Goal: Transaction & Acquisition: Book appointment/travel/reservation

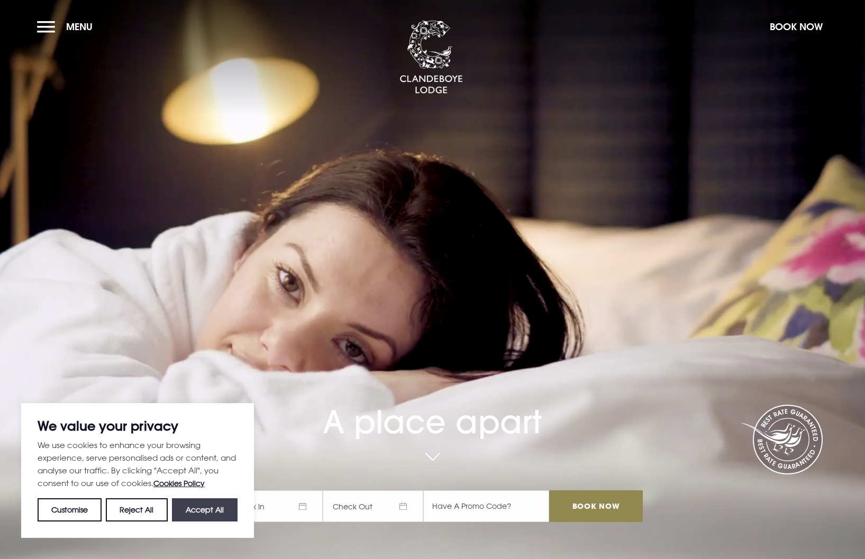
click at [218, 512] on button "Accept All" at bounding box center [205, 510] width 66 height 23
checkbox input "true"
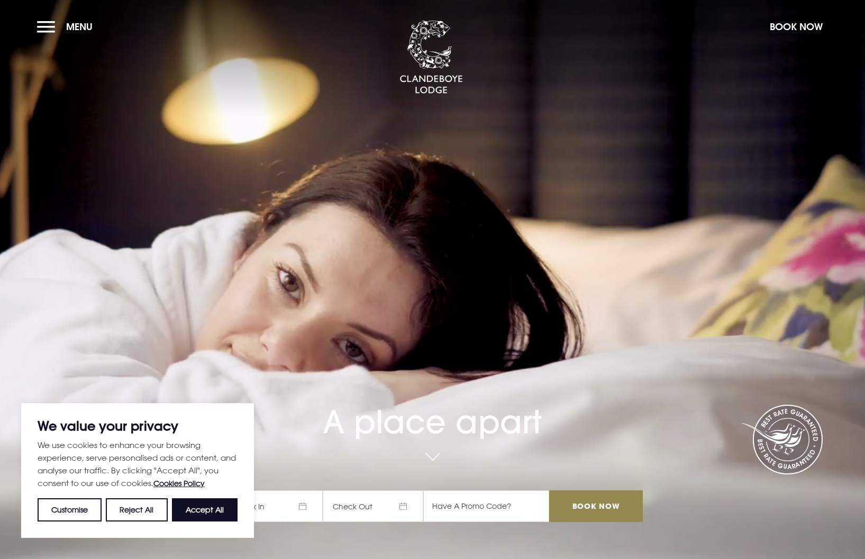
checkbox input "true"
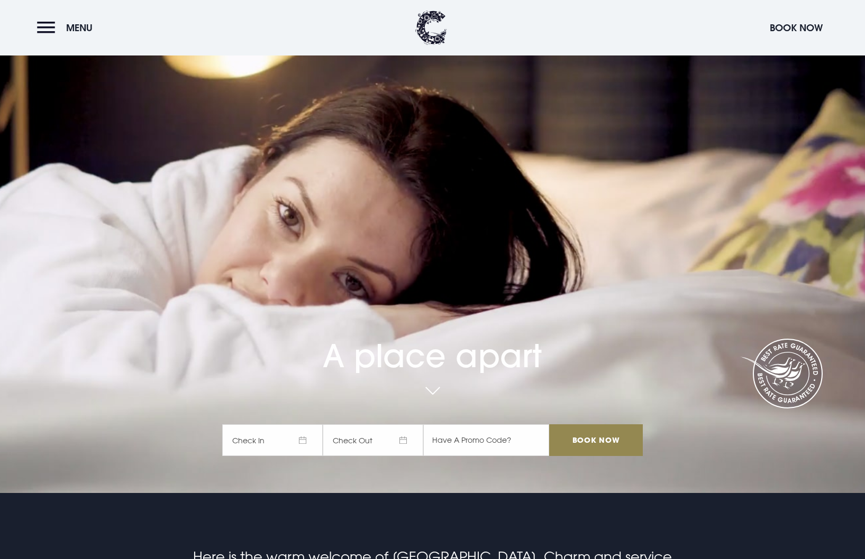
scroll to position [63, 0]
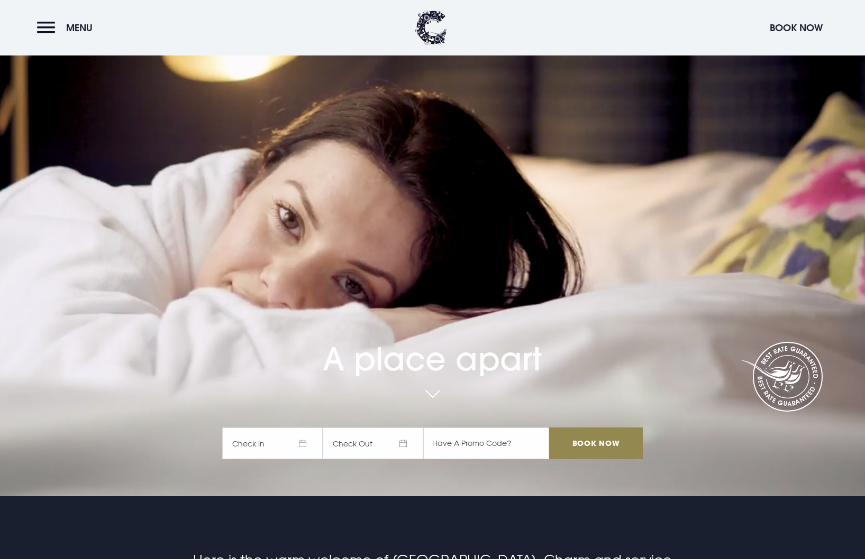
click at [291, 444] on span "Check In" at bounding box center [272, 444] width 100 height 32
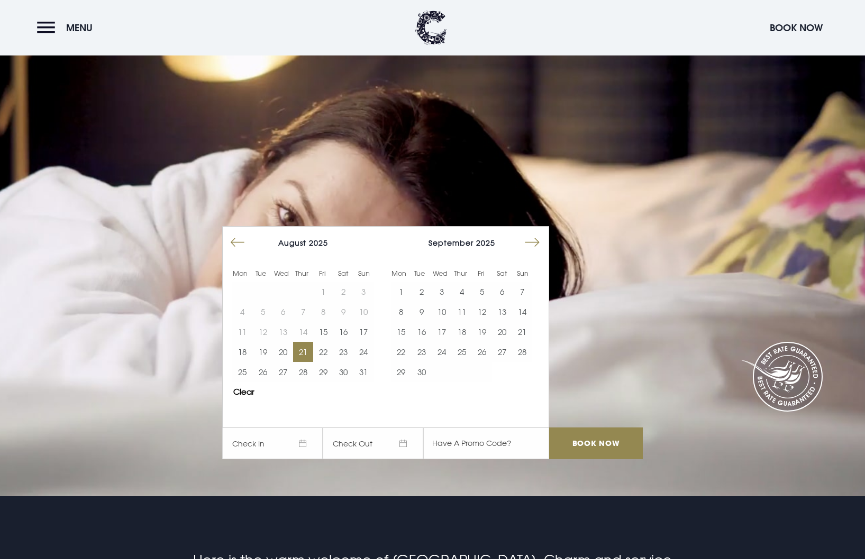
click at [304, 350] on button "21" at bounding box center [303, 352] width 20 height 20
click at [319, 349] on button "22" at bounding box center [323, 352] width 20 height 20
click at [589, 441] on input "Book Now" at bounding box center [595, 444] width 93 height 32
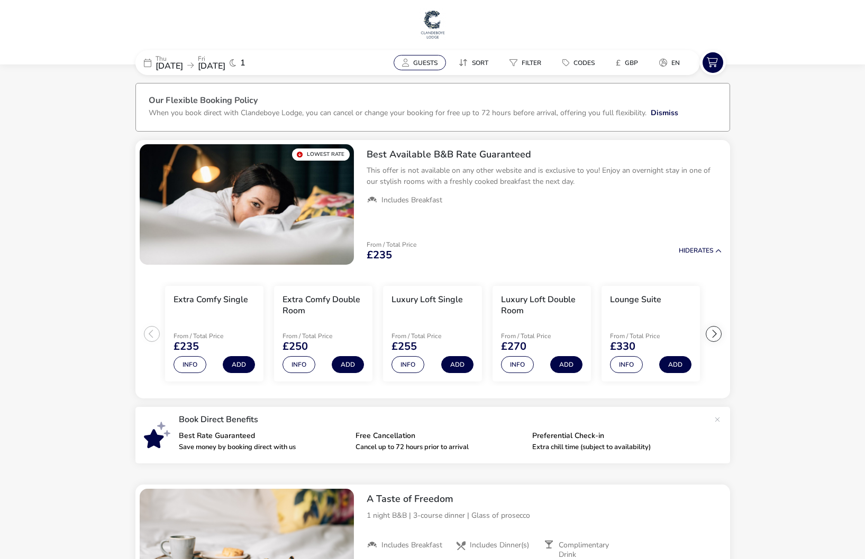
click at [428, 63] on span "Guests" at bounding box center [425, 63] width 24 height 8
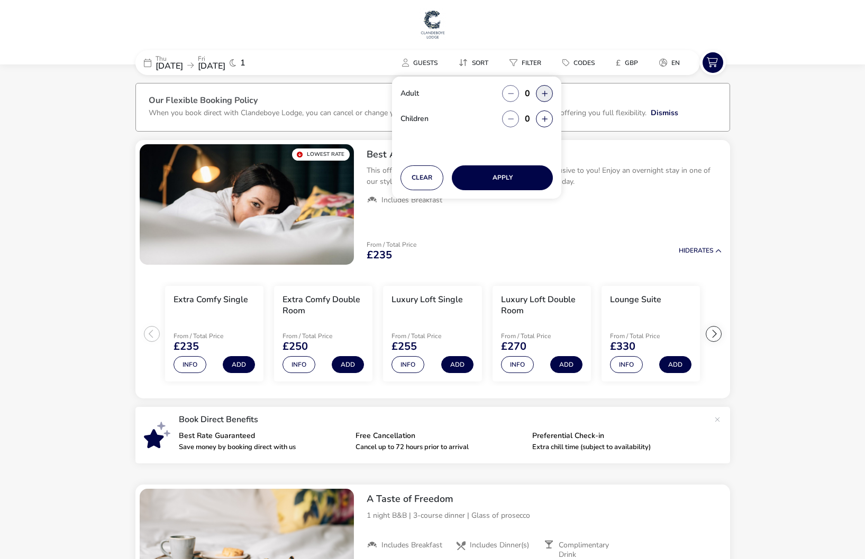
click at [544, 94] on button "button" at bounding box center [544, 93] width 17 height 17
type input "2"
click at [505, 177] on button "Apply" at bounding box center [502, 178] width 101 height 25
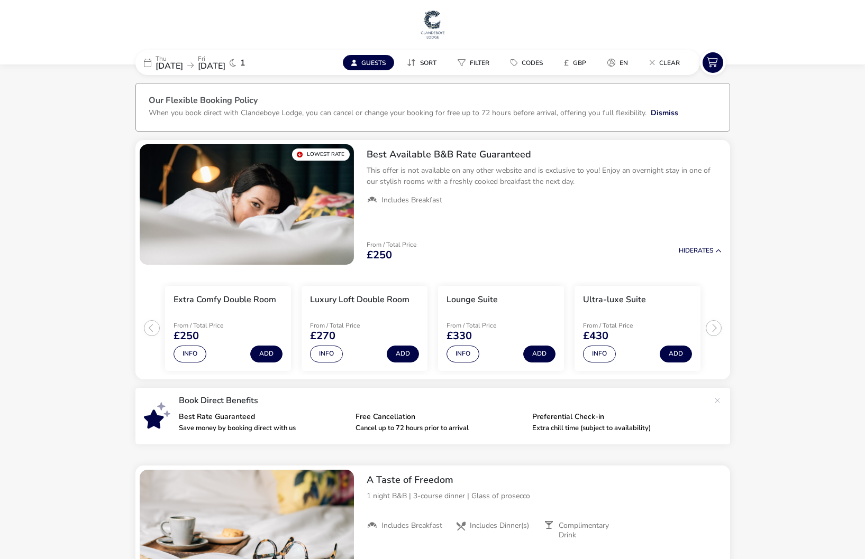
click at [365, 60] on span "Guests" at bounding box center [373, 63] width 24 height 8
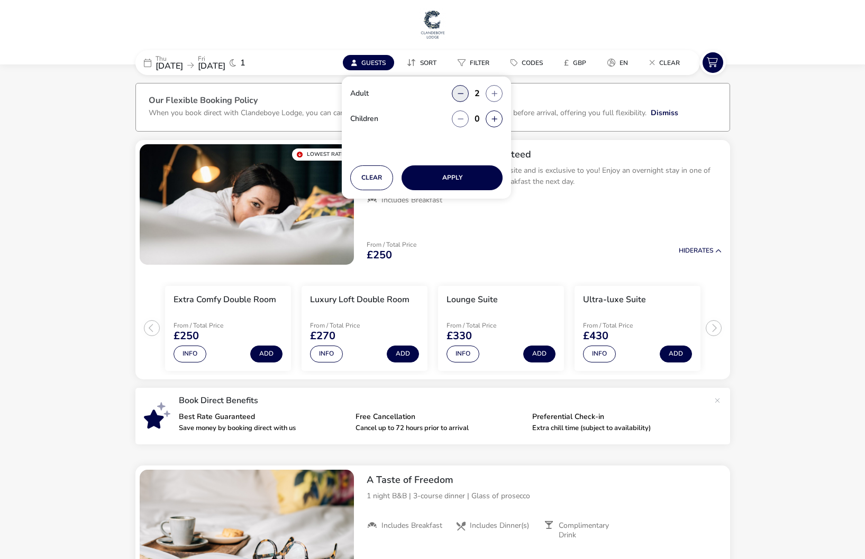
click at [456, 92] on button "button" at bounding box center [460, 93] width 17 height 17
type input "1"
click at [459, 174] on button "Apply" at bounding box center [451, 178] width 101 height 25
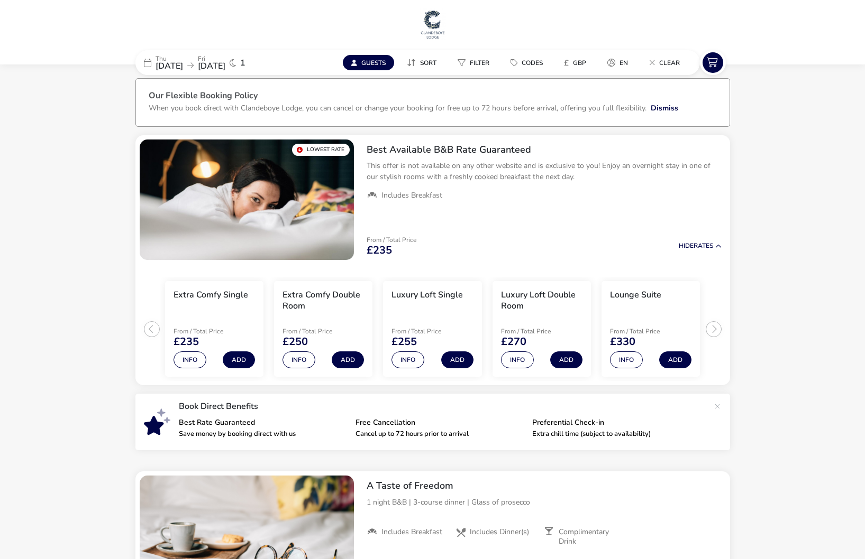
scroll to position [8, 0]
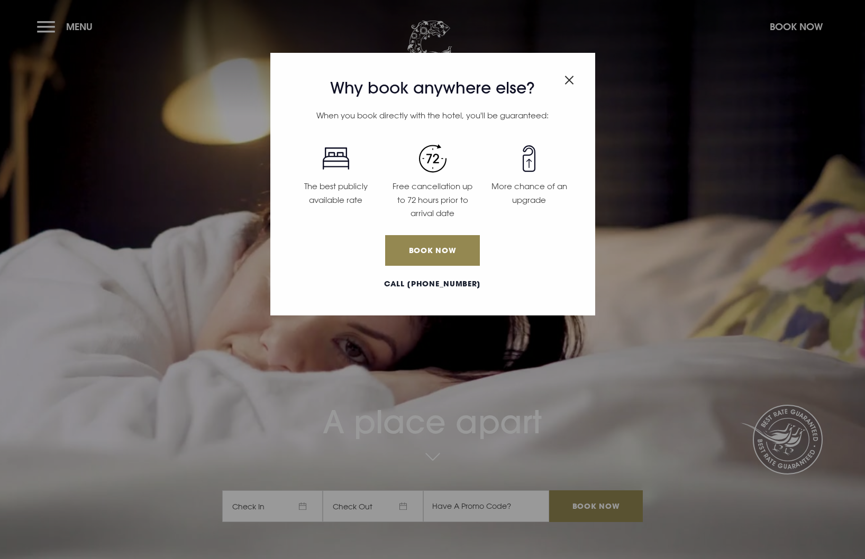
click at [568, 79] on img "Close modal" at bounding box center [569, 80] width 10 height 9
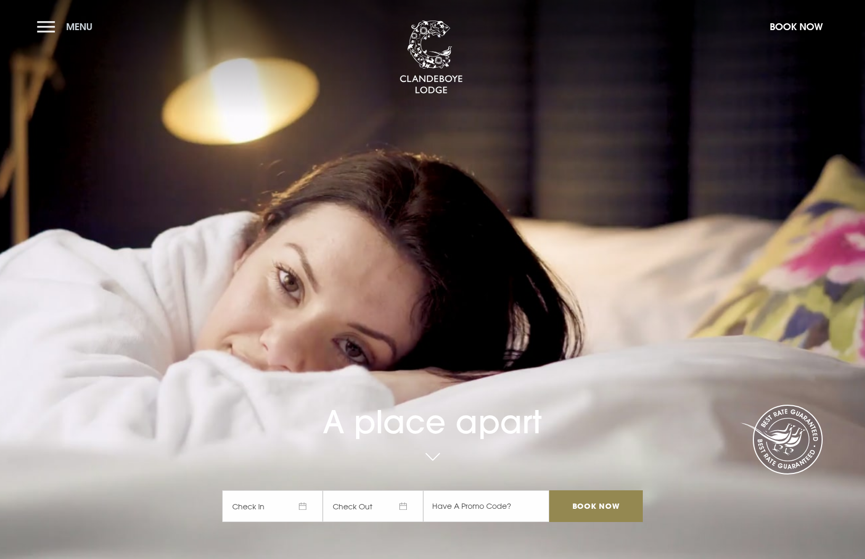
click at [46, 24] on button "Menu" at bounding box center [67, 26] width 61 height 23
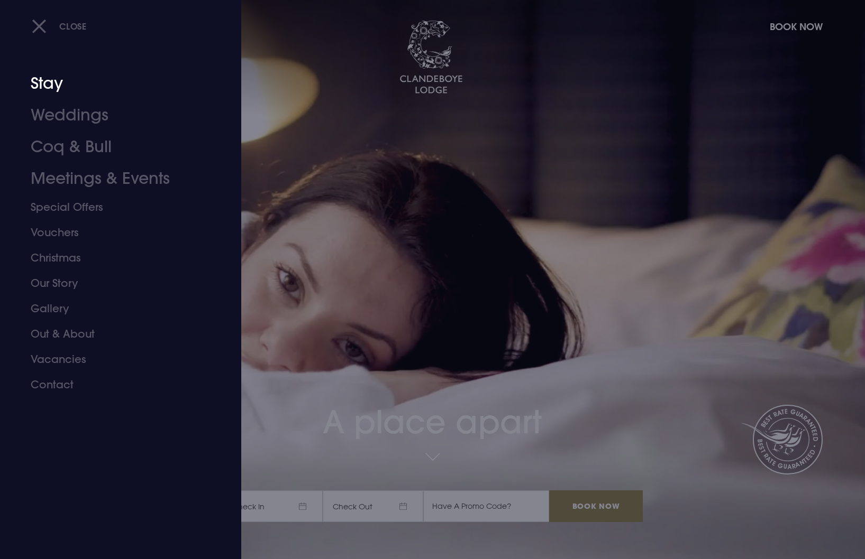
click at [49, 82] on link "Stay" at bounding box center [114, 84] width 167 height 32
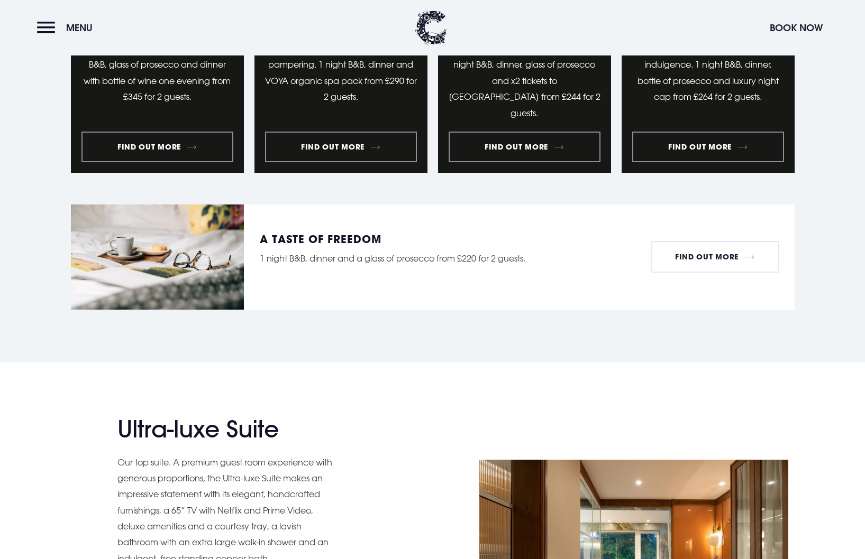
scroll to position [1181, 0]
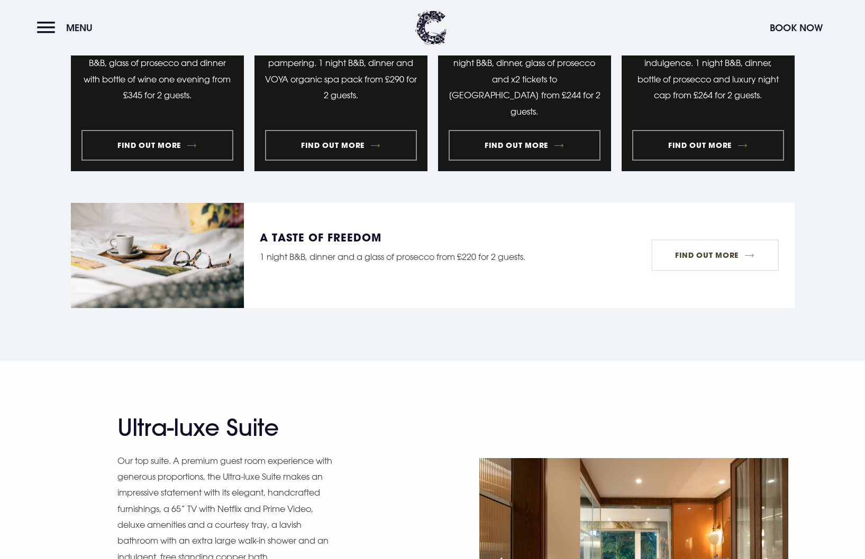
click at [712, 254] on link "Find Out More" at bounding box center [714, 256] width 127 height 32
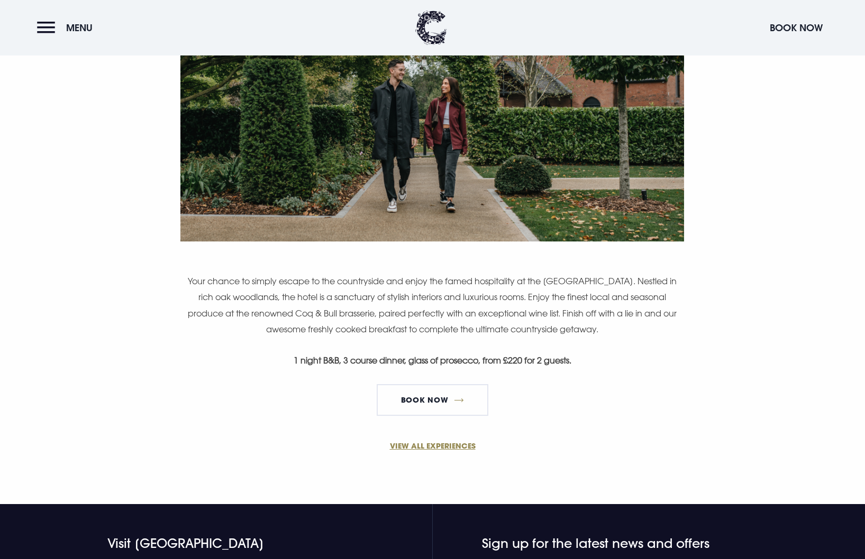
scroll to position [522, 0]
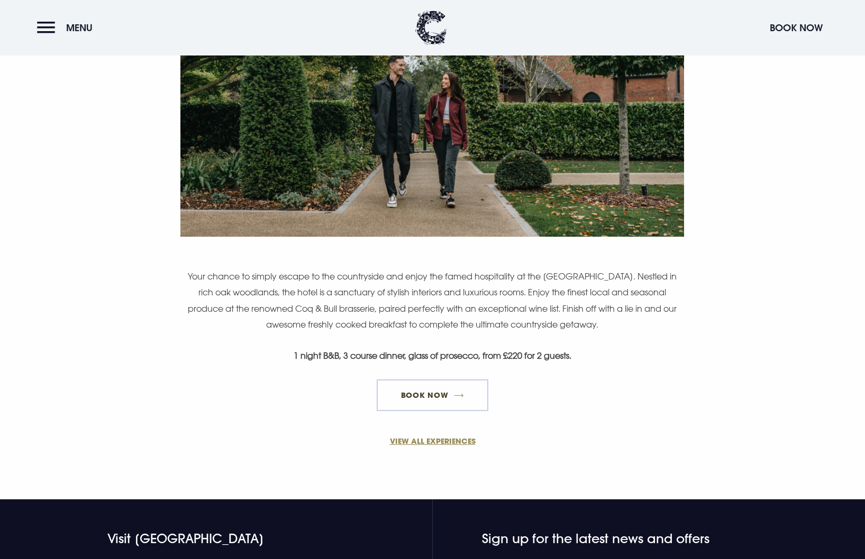
click at [437, 391] on link "Book Now" at bounding box center [431, 396] width 111 height 32
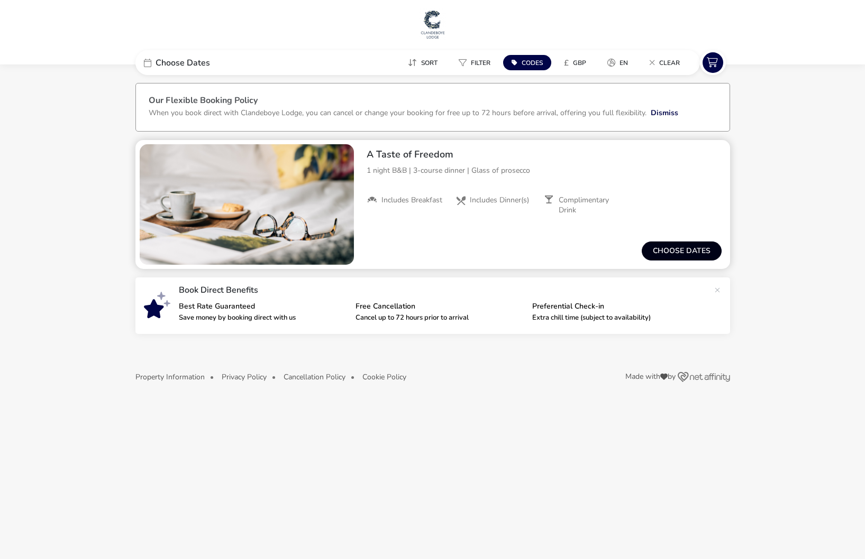
click at [695, 249] on button "Choose dates" at bounding box center [681, 251] width 80 height 19
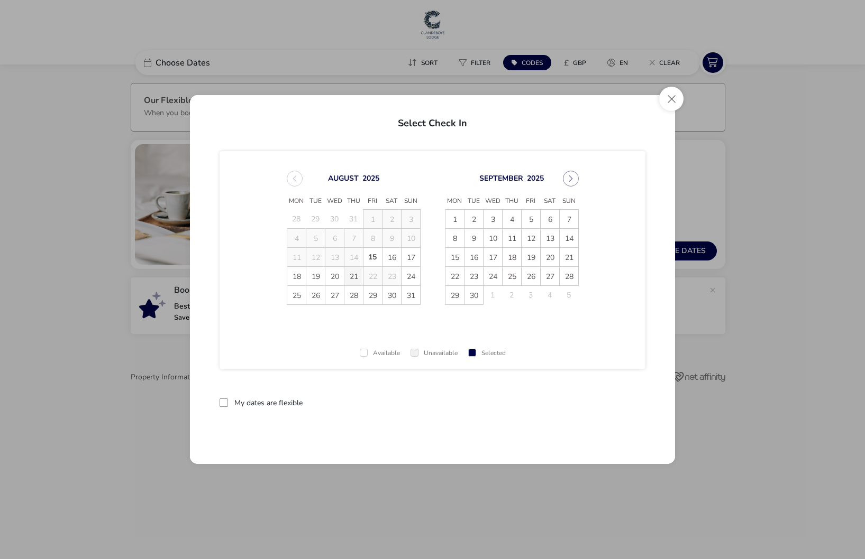
click at [355, 274] on span "21" at bounding box center [353, 276] width 19 height 19
click at [223, 401] on div at bounding box center [223, 403] width 8 height 8
click at [351, 274] on span "21" at bounding box center [353, 276] width 19 height 19
click at [286, 338] on div "Available Unavailable Selected" at bounding box center [432, 349] width 426 height 39
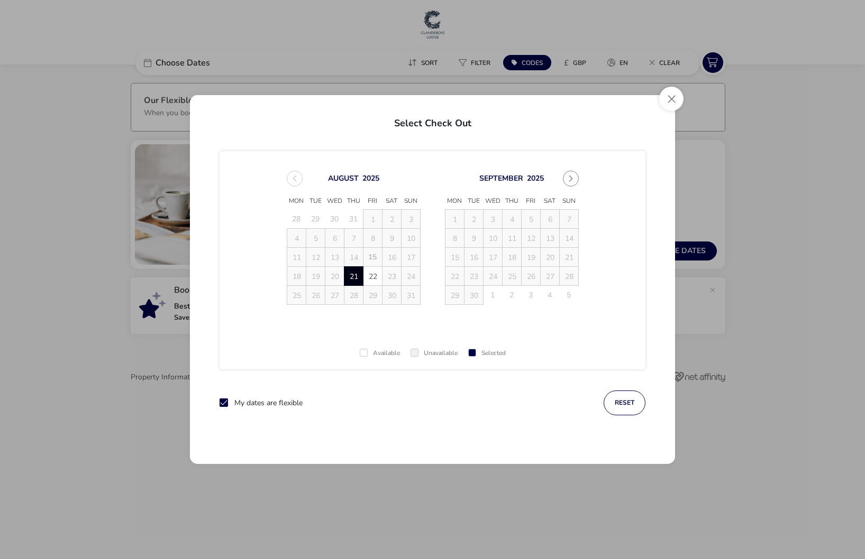
click at [222, 401] on icon at bounding box center [223, 402] width 7 height 7
click at [629, 402] on button "reset" at bounding box center [624, 403] width 42 height 25
click at [353, 277] on span "21" at bounding box center [353, 276] width 19 height 19
click at [631, 402] on button "reset" at bounding box center [624, 403] width 42 height 25
click at [357, 275] on span "21" at bounding box center [354, 277] width 19 height 19
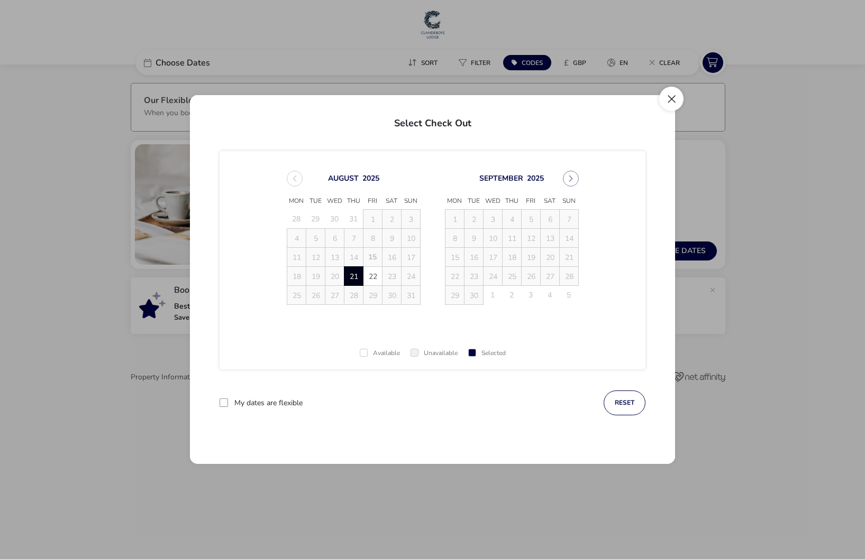
click at [670, 98] on button "Close" at bounding box center [671, 99] width 24 height 24
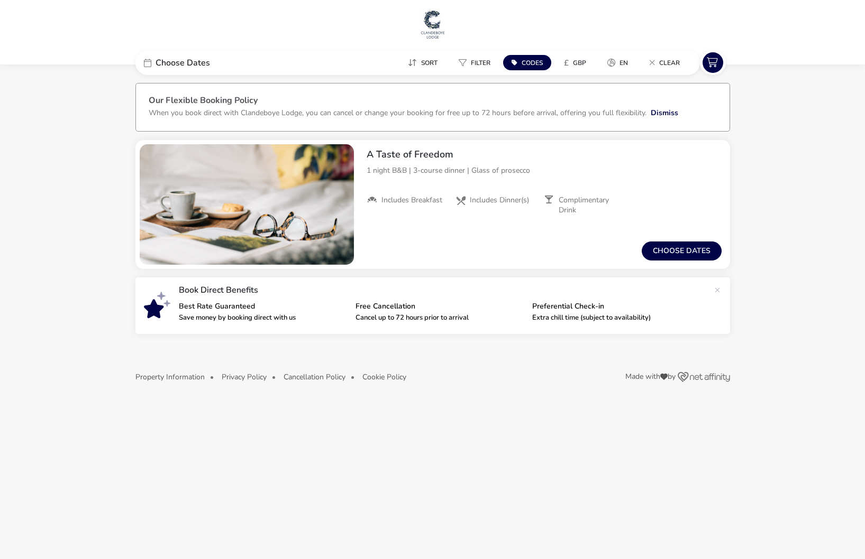
scroll to position [0, 0]
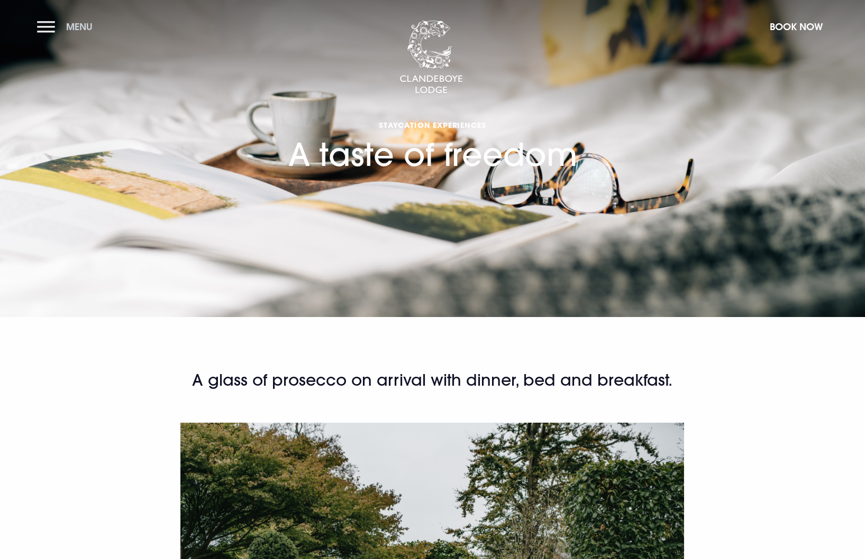
click at [65, 27] on button "Menu" at bounding box center [67, 26] width 61 height 23
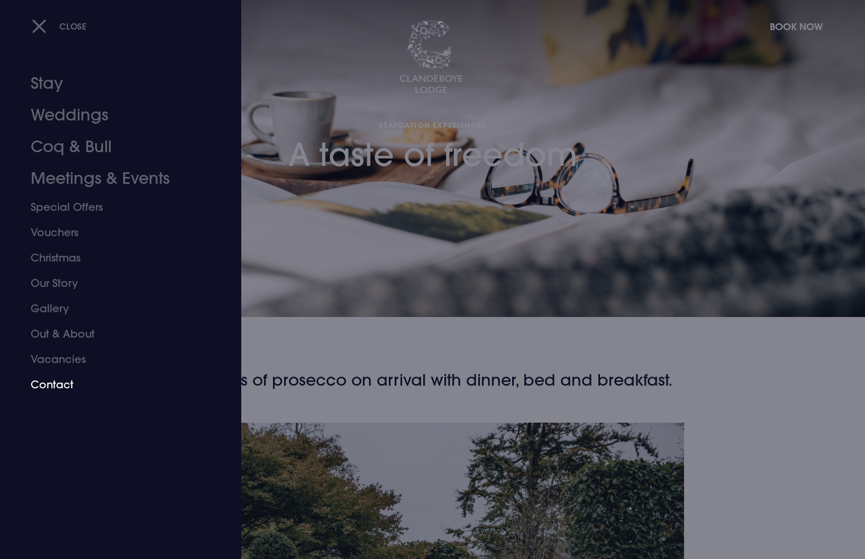
click at [63, 389] on link "Contact" at bounding box center [114, 384] width 167 height 25
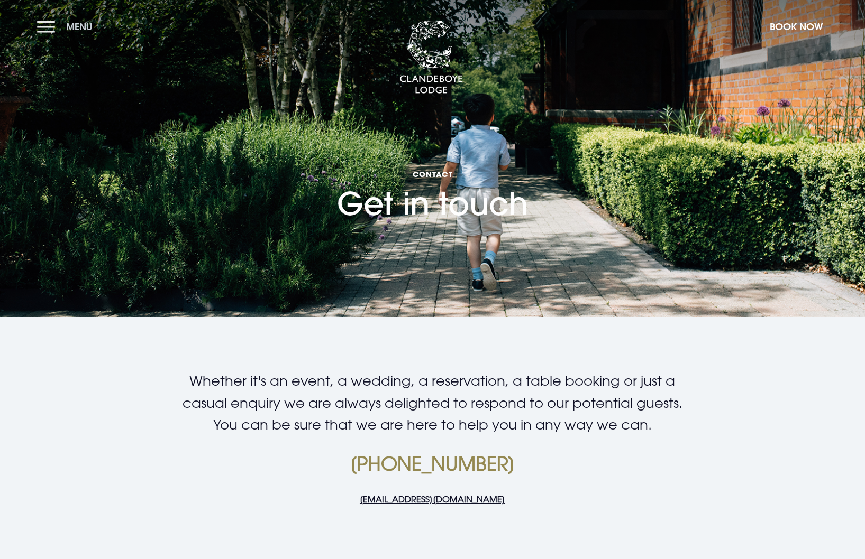
click at [45, 30] on button "Menu" at bounding box center [67, 26] width 61 height 23
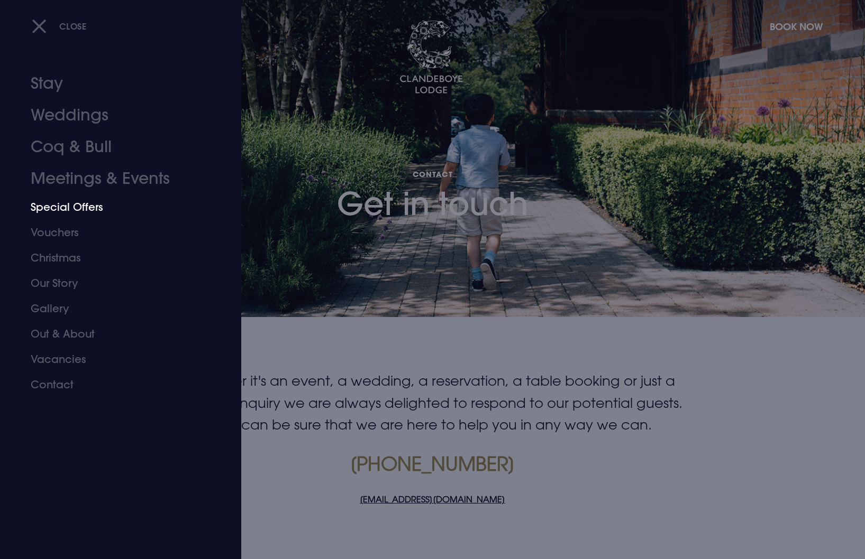
click at [78, 205] on link "Special Offers" at bounding box center [114, 207] width 167 height 25
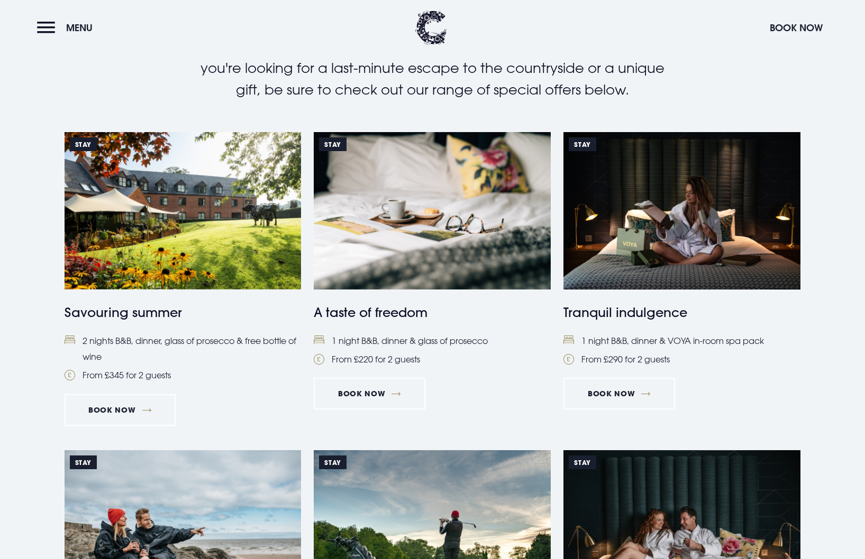
scroll to position [357, 0]
